Goal: Task Accomplishment & Management: Use online tool/utility

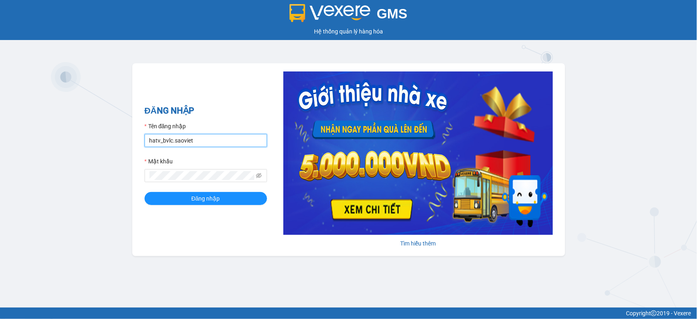
drag, startPoint x: 215, startPoint y: 141, endPoint x: 143, endPoint y: 152, distance: 71.8
click at [143, 152] on div "ĐĂNG NHẬP Tên đăng nhập hatv_bvlc.saoviet Mật khẩu Đăng nhập [PERSON_NAME] thêm" at bounding box center [348, 159] width 433 height 193
type input "quyendtx_ktlc.saoviet"
click at [138, 175] on div "ĐĂNG NHẬP Tên đăng nhập quyendtx_ktlc.saoviet Mật khẩu Đăng nhập [PERSON_NAME] …" at bounding box center [348, 159] width 433 height 193
click at [145, 192] on button "Đăng nhập" at bounding box center [206, 198] width 123 height 13
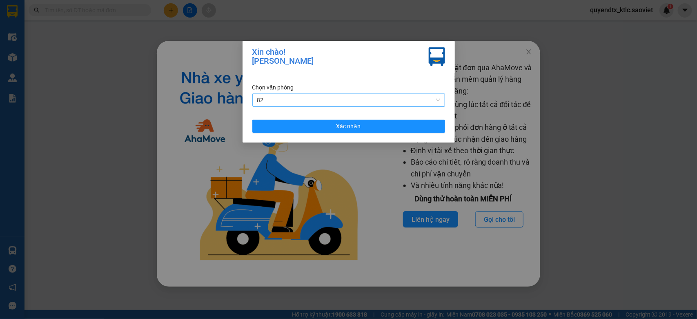
click at [262, 97] on span "82" at bounding box center [348, 100] width 183 height 12
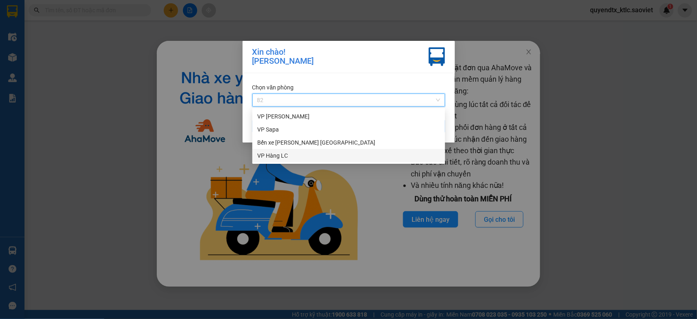
click at [264, 157] on div "VP Hàng LC" at bounding box center [348, 155] width 183 height 9
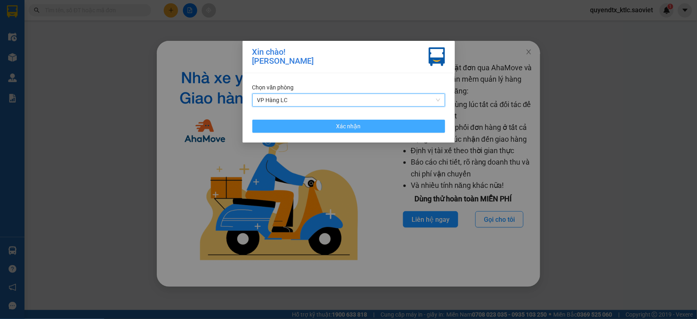
click at [288, 129] on button "Xác nhận" at bounding box center [349, 126] width 193 height 13
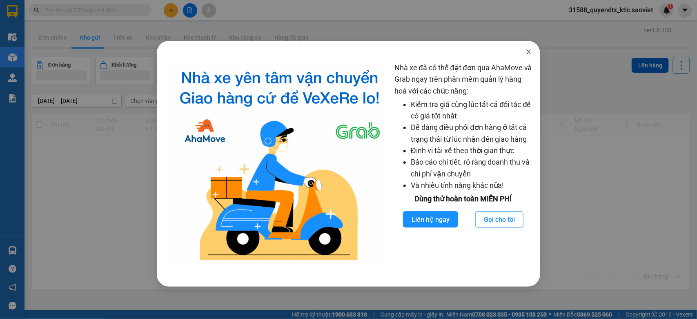
click at [527, 54] on icon "close" at bounding box center [529, 52] width 7 height 7
